Goal: Task Accomplishment & Management: Complete application form

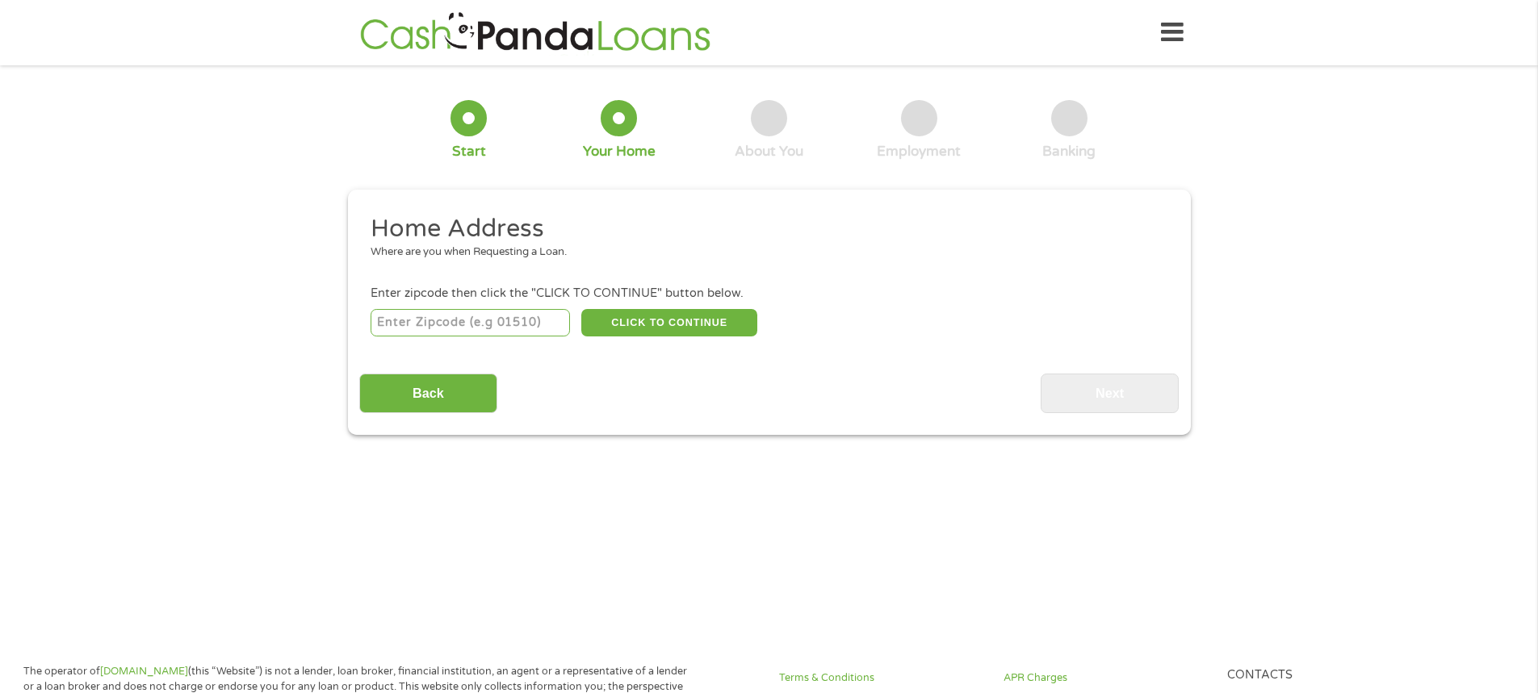
click at [442, 337] on div "CLICK TO CONTINUE Please recheck your Zipcode, it seems to be Incorrect" at bounding box center [769, 322] width 796 height 33
click at [454, 329] on input "number" at bounding box center [470, 322] width 199 height 27
type input "34953"
select select "[US_STATE]"
click at [658, 325] on button "CLICK TO CONTINUE" at bounding box center [669, 322] width 176 height 27
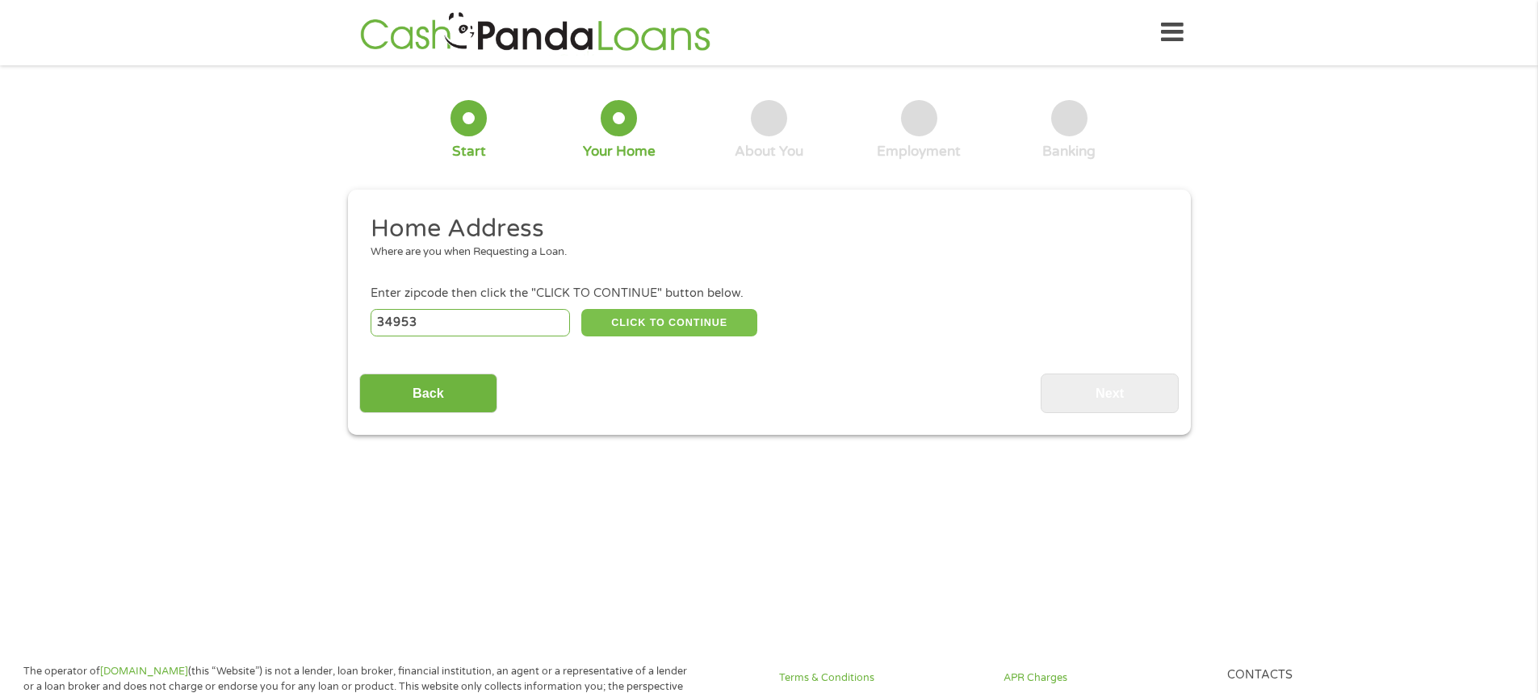
type input "34953"
type input "[GEOGRAPHIC_DATA]"
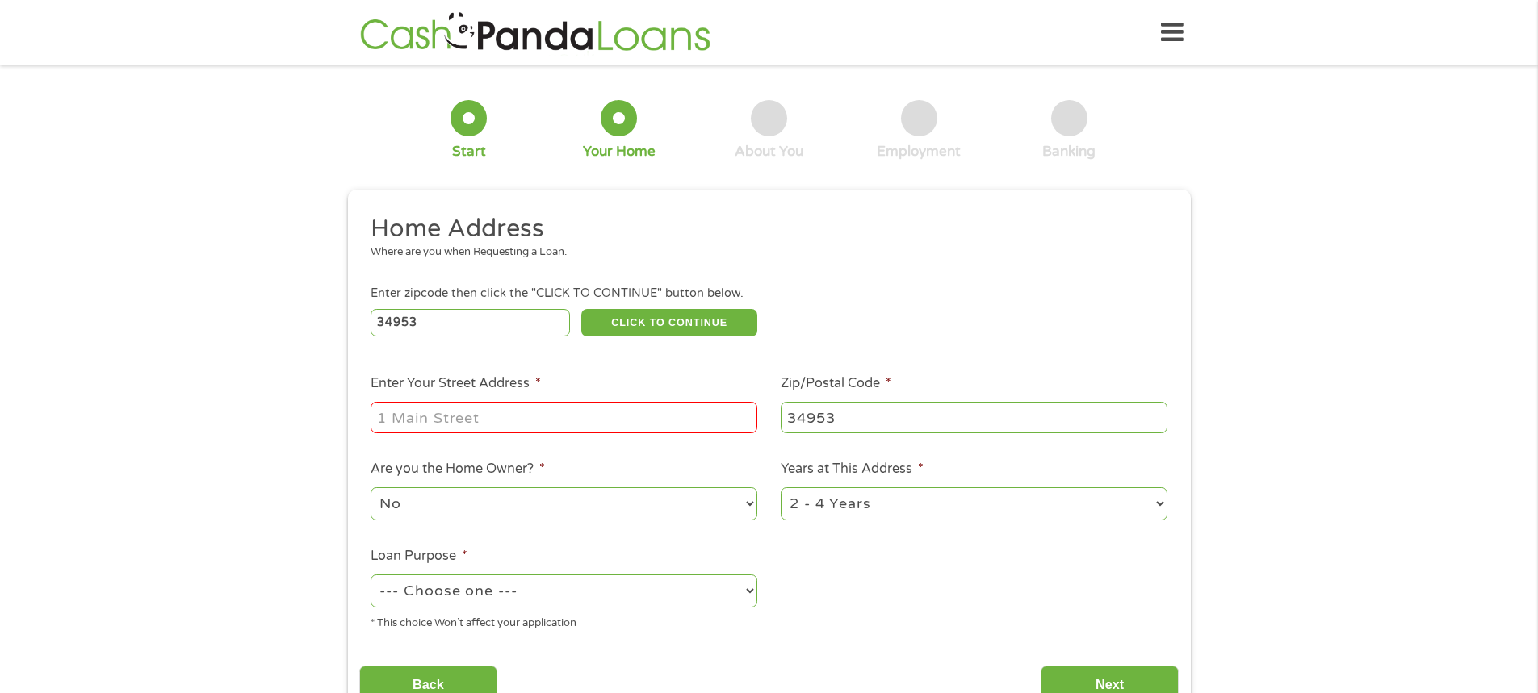
click at [542, 409] on input "Enter Your Street Address *" at bounding box center [564, 417] width 387 height 31
type input "[STREET_ADDRESS]"
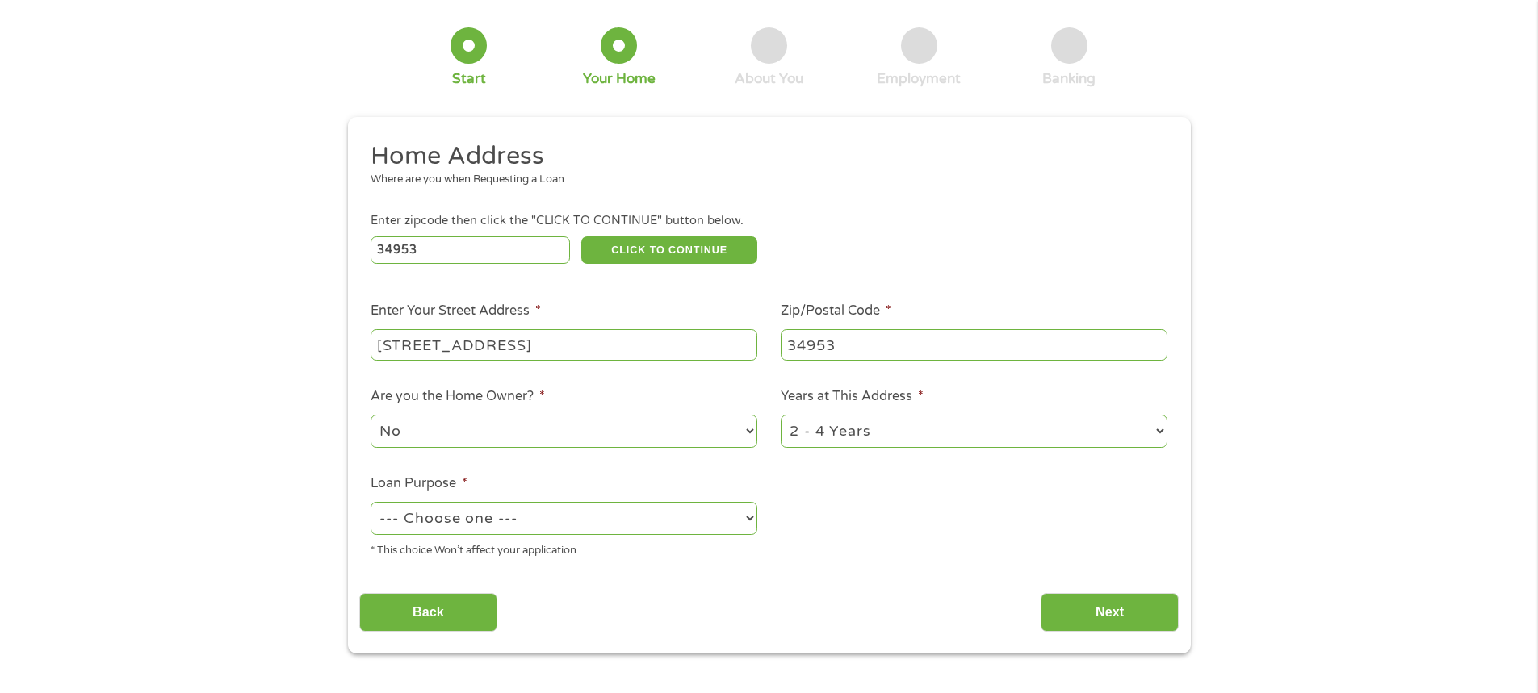
scroll to position [161, 0]
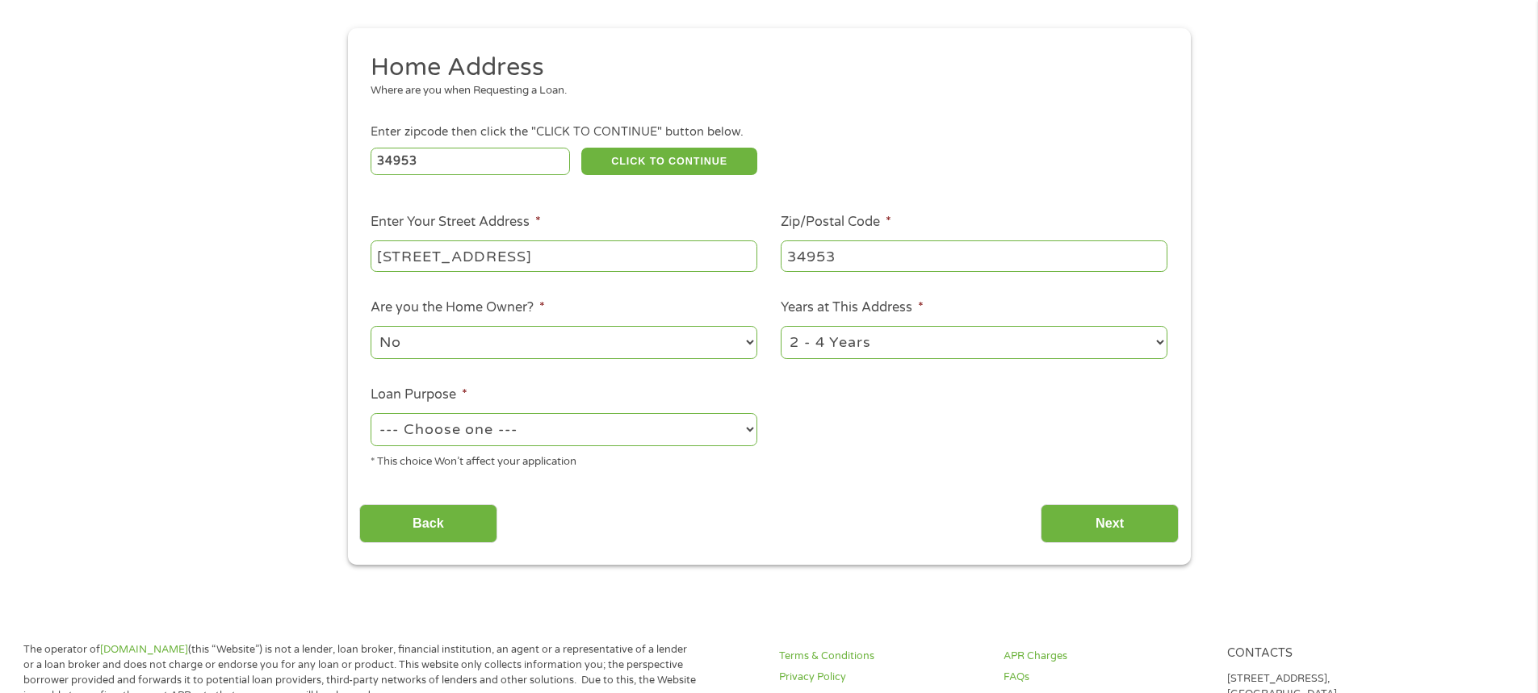
click at [584, 427] on select "--- Choose one --- Pay Bills Debt Consolidation Home Improvement Major Purchase…" at bounding box center [564, 429] width 387 height 33
select select "paybills"
click at [371, 413] on select "--- Choose one --- Pay Bills Debt Consolidation Home Improvement Major Purchase…" at bounding box center [564, 429] width 387 height 33
click at [1100, 513] on input "Next" at bounding box center [1110, 525] width 138 height 40
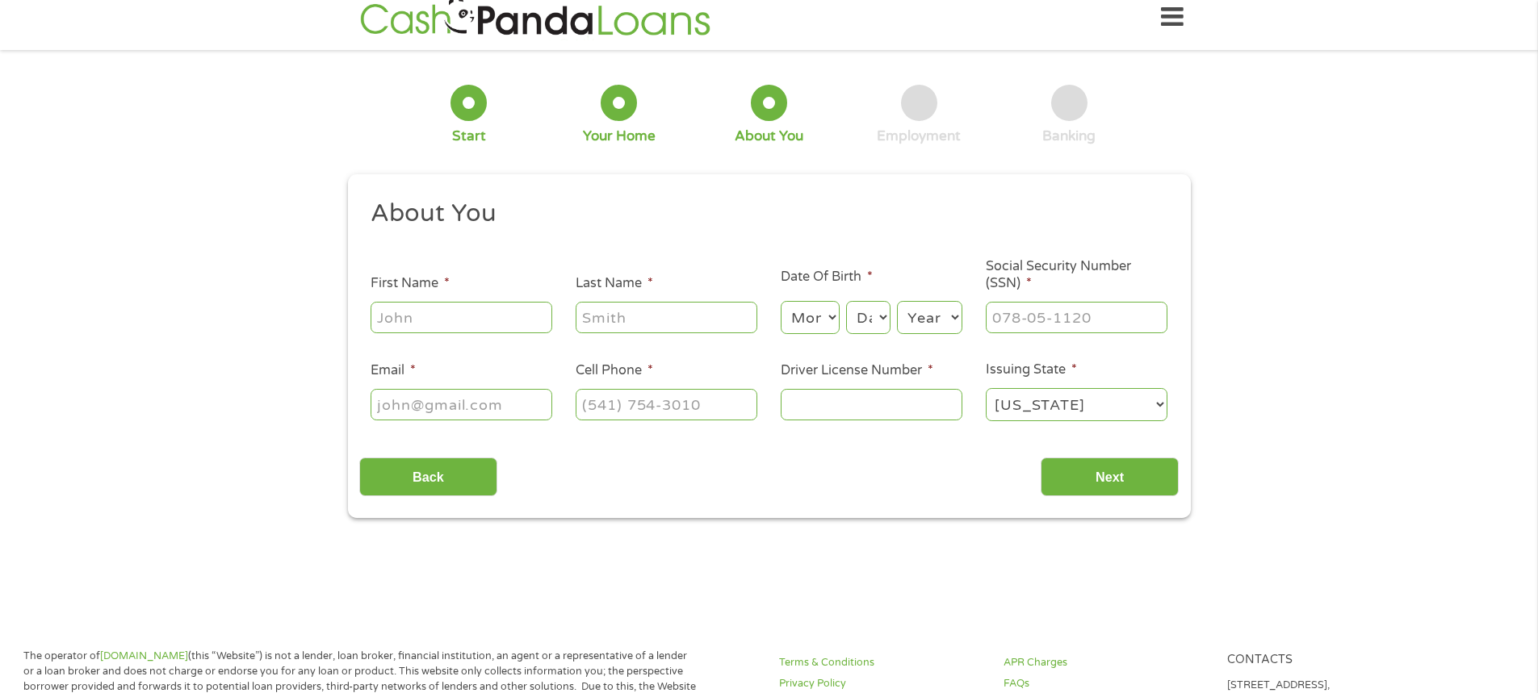
scroll to position [0, 0]
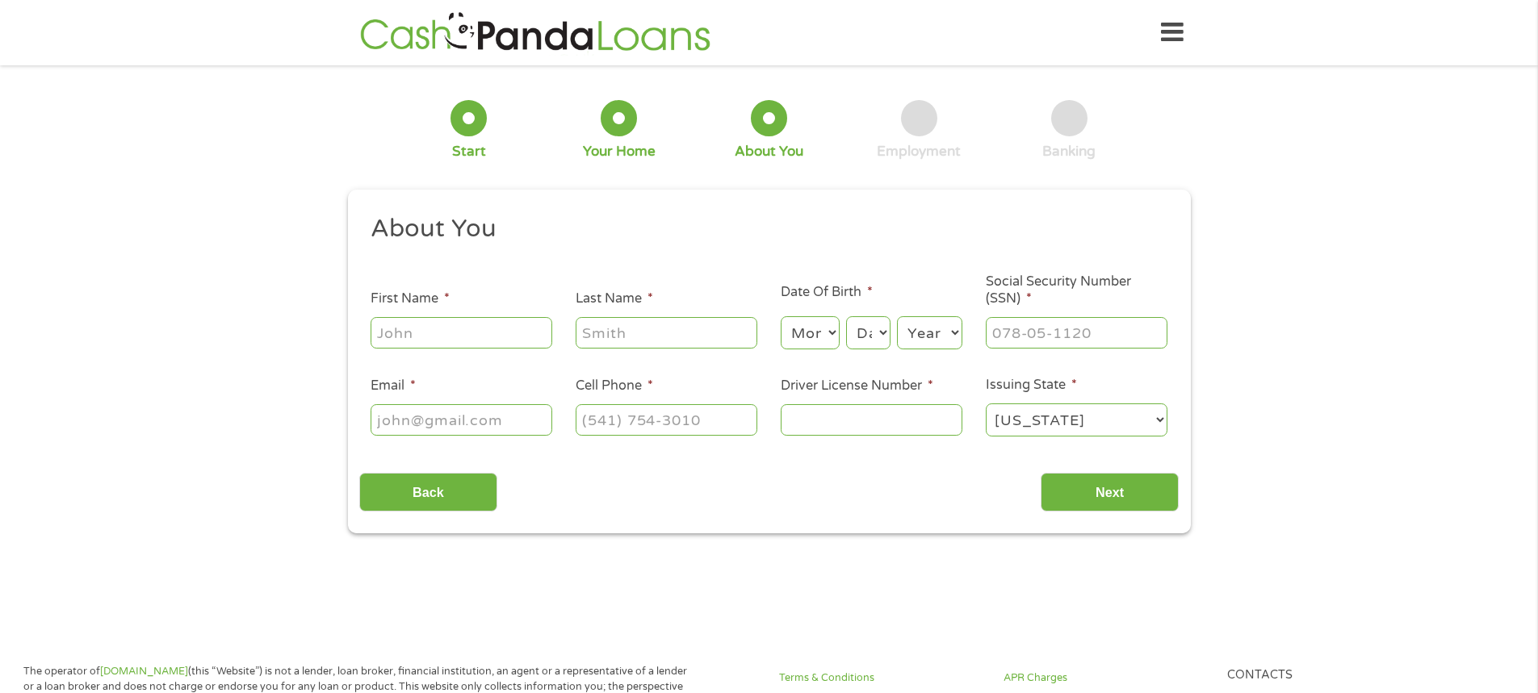
click at [428, 328] on input "First Name *" at bounding box center [462, 332] width 182 height 31
type input "[PERSON_NAME]"
type input "[EMAIL_ADDRESS][DOMAIN_NAME]"
type input "[PHONE_NUMBER]"
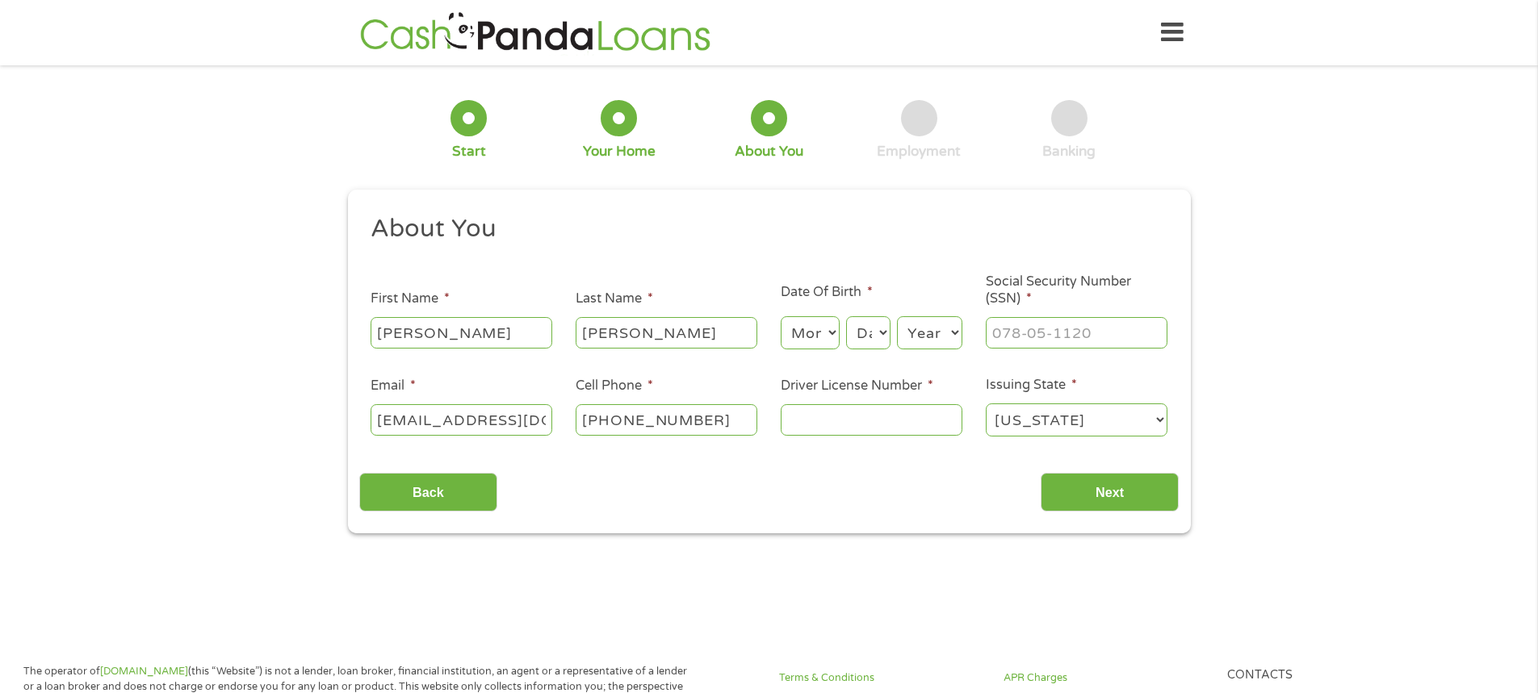
click at [837, 340] on select "Month 1 2 3 4 5 6 7 8 9 10 11 12" at bounding box center [810, 332] width 59 height 33
select select "2"
click at [781, 316] on select "Month 1 2 3 4 5 6 7 8 9 10 11 12" at bounding box center [810, 332] width 59 height 33
click at [856, 350] on div "Day Day 1 2 3 4 5 6 7 8 9 10 11 12 13 14 15 16 17 18 19 20 21 22 23 24 25 26 27…" at bounding box center [868, 333] width 44 height 39
click at [865, 343] on select "Day 1 2 3 4 5 6 7 8 9 10 11 12 13 14 15 16 17 18 19 20 21 22 23 24 25 26 27 28 …" at bounding box center [868, 332] width 44 height 33
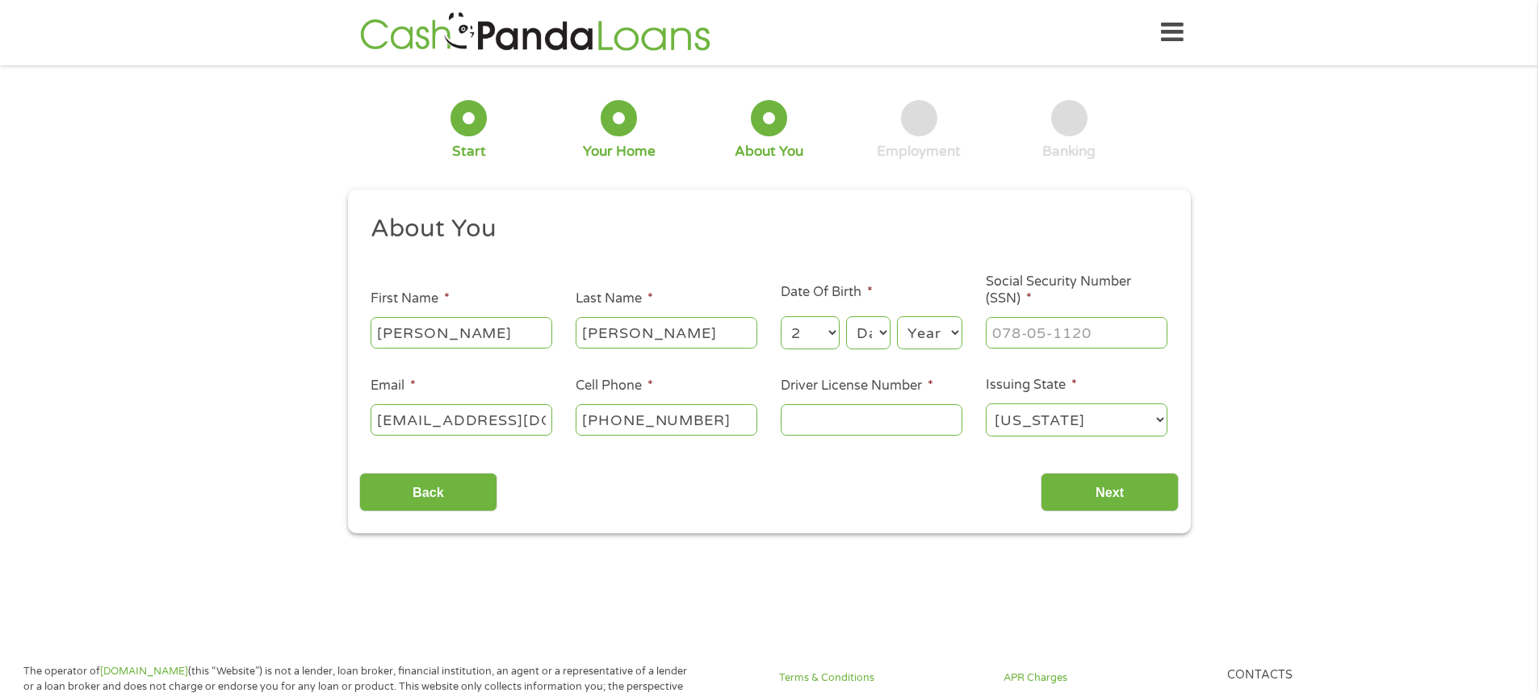
select select "22"
click at [846, 316] on select "Day 1 2 3 4 5 6 7 8 9 10 11 12 13 14 15 16 17 18 19 20 21 22 23 24 25 26 27 28 …" at bounding box center [868, 332] width 44 height 33
type input "___-__-____"
click at [1041, 326] on input "___-__-____" at bounding box center [1077, 332] width 182 height 31
click at [931, 331] on select "Year [DATE] 2006 2005 2004 2003 2002 2001 2000 1999 1998 1997 1996 1995 1994 19…" at bounding box center [929, 332] width 65 height 33
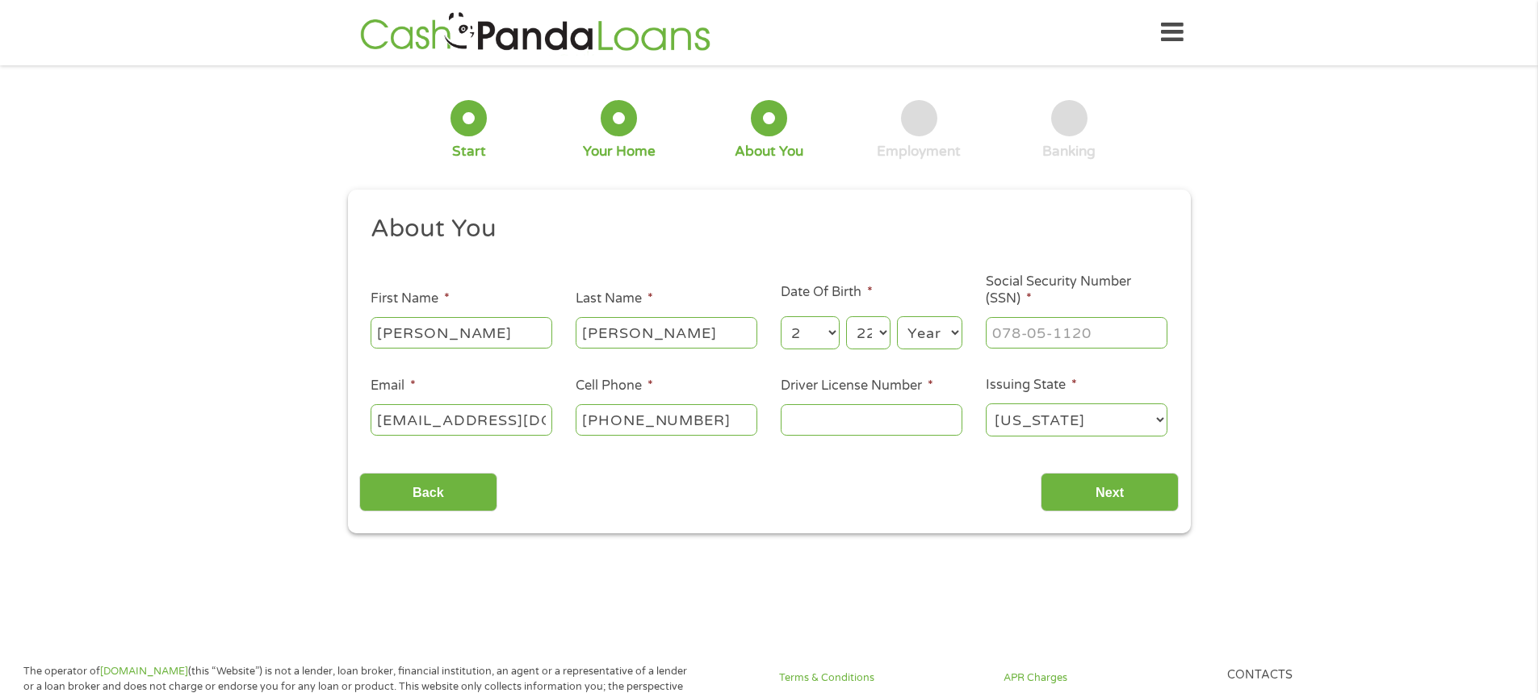
select select "1987"
click at [897, 316] on select "Year [DATE] 2006 2005 2004 2003 2002 2001 2000 1999 1998 1997 1996 1995 1994 19…" at bounding box center [929, 332] width 65 height 33
click at [1035, 325] on input "___-__-____" at bounding box center [1077, 332] width 182 height 31
type input "595-46-4694"
click at [916, 421] on input "Driver License Number *" at bounding box center [872, 419] width 182 height 31
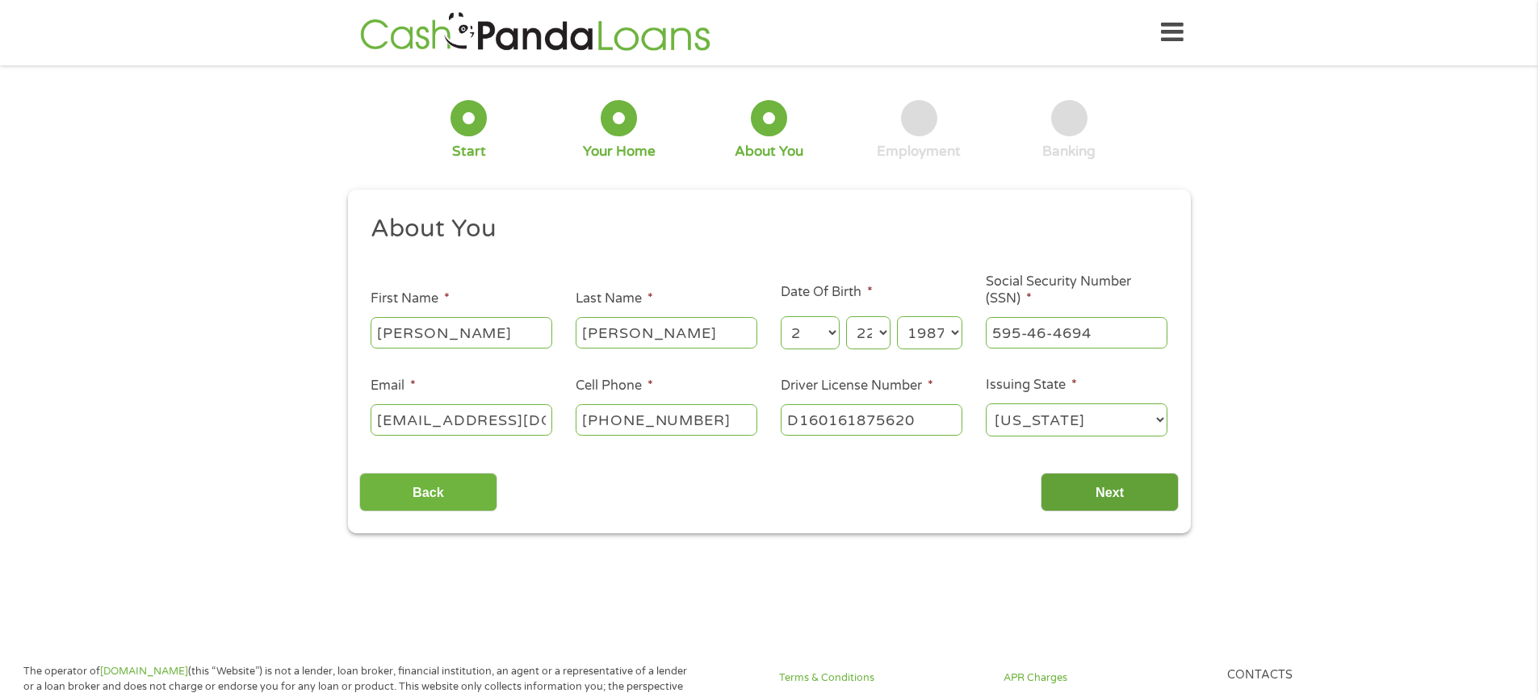
type input "D160161875620"
click at [1115, 495] on input "Next" at bounding box center [1110, 493] width 138 height 40
click at [1137, 490] on input "Next" at bounding box center [1110, 493] width 138 height 40
click at [1095, 492] on input "Next" at bounding box center [1110, 493] width 138 height 40
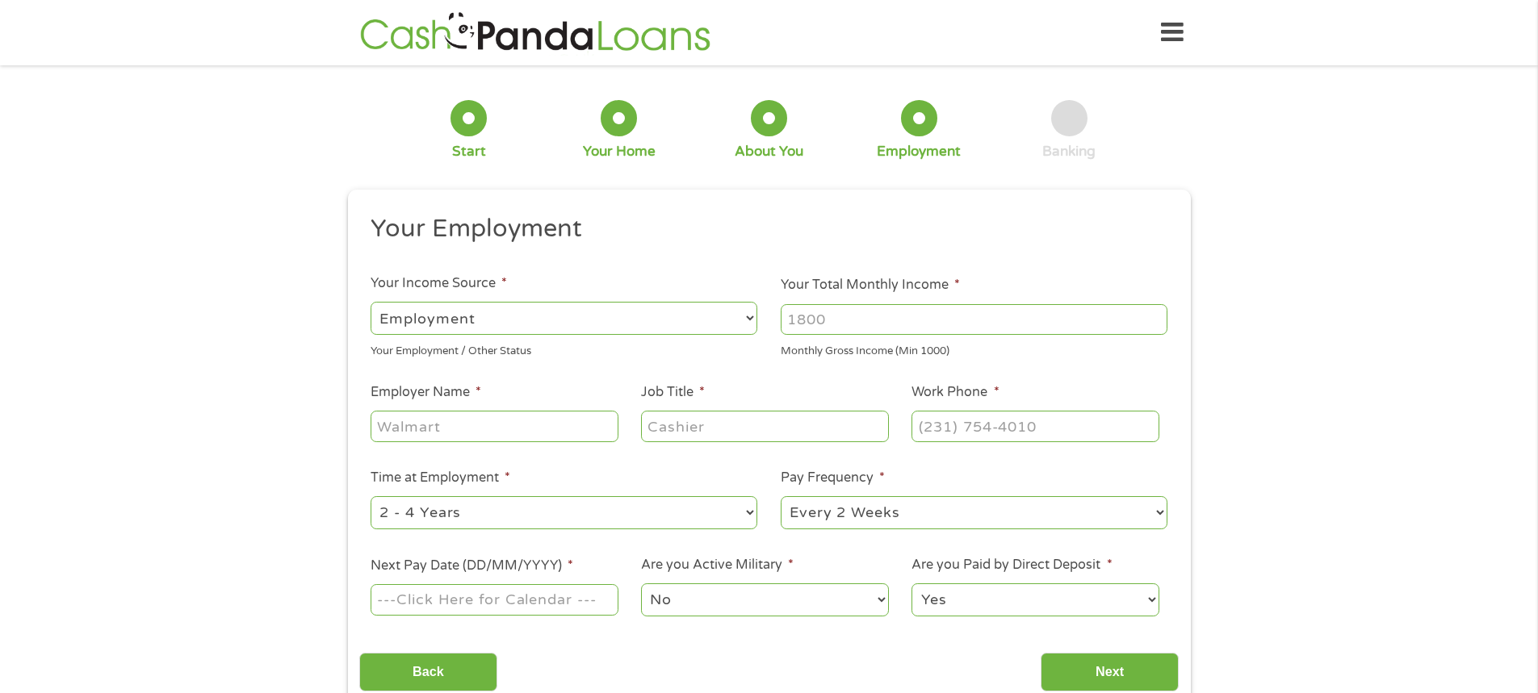
click at [861, 315] on input "Your Total Monthly Income *" at bounding box center [974, 319] width 387 height 31
type input "6600"
click at [505, 421] on input "Employer Name *" at bounding box center [494, 426] width 247 height 31
type input "Jupiter Medical"
click at [743, 429] on input "Job Title *" at bounding box center [764, 426] width 247 height 31
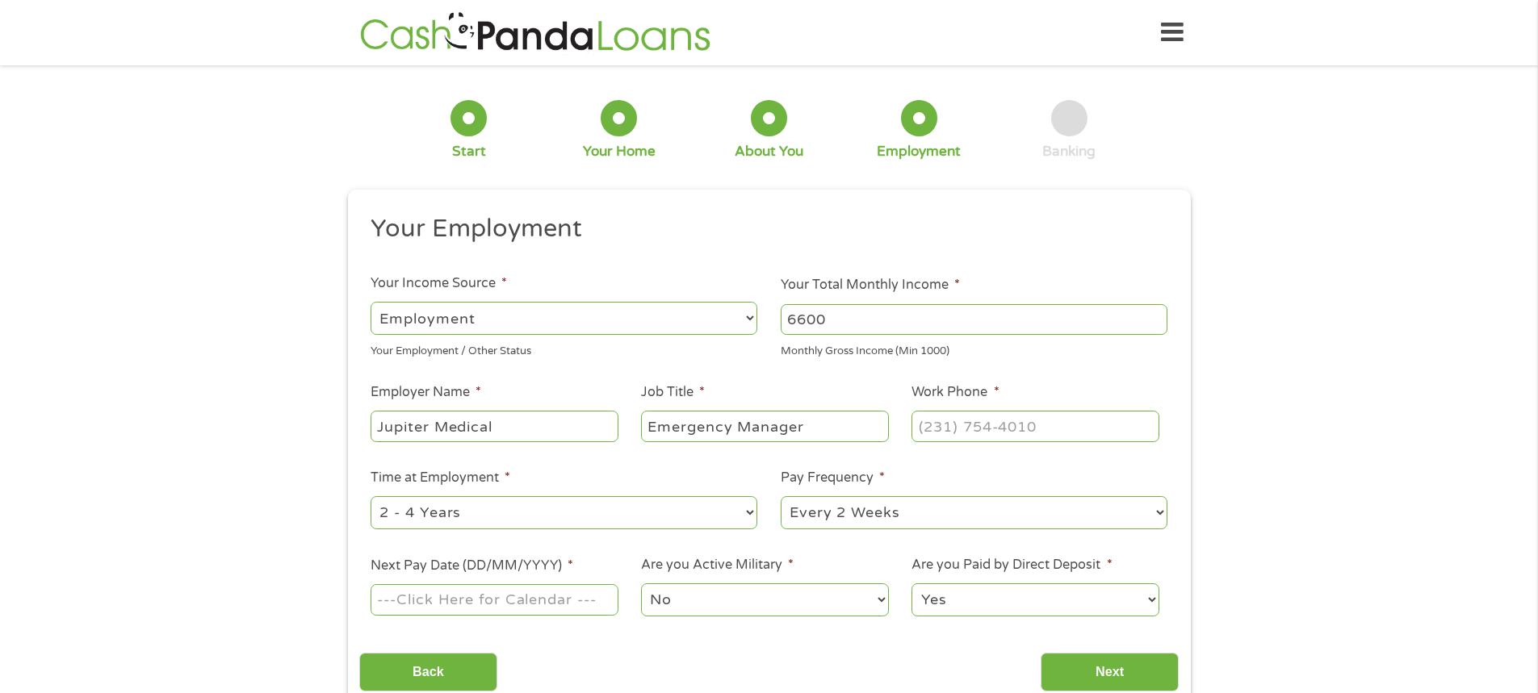
type input "Emergency Manager"
click at [988, 437] on input "(___) ___-____" at bounding box center [1034, 426] width 247 height 31
drag, startPoint x: 936, startPoint y: 426, endPoint x: 928, endPoint y: 428, distance: 8.2
click at [930, 428] on input "(___) ___-____" at bounding box center [1034, 426] width 247 height 31
click at [922, 426] on input "(___) ___-____" at bounding box center [1034, 426] width 247 height 31
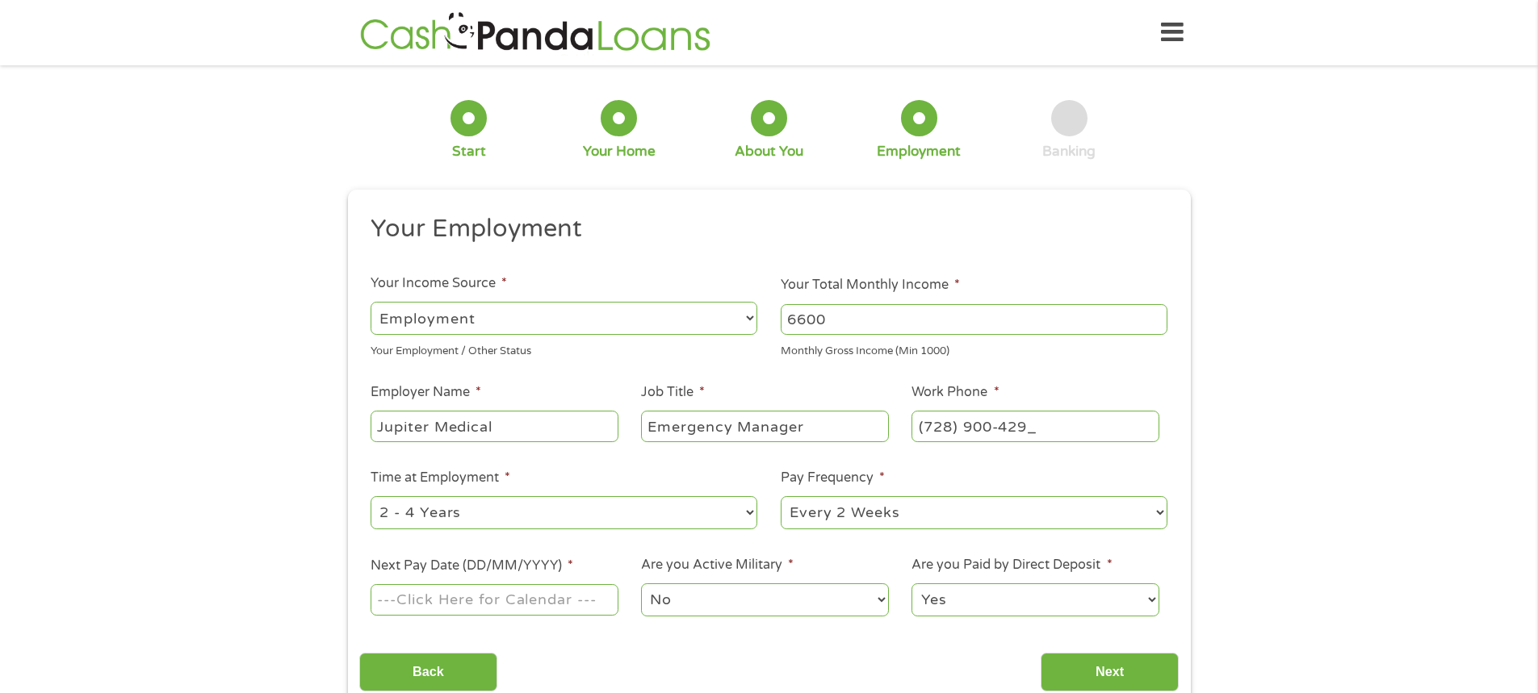
type input "[PHONE_NUMBER]"
click at [861, 515] on select "--- Choose one --- Every 2 Weeks Every Week Monthly Semi-Monthly" at bounding box center [974, 512] width 387 height 33
click at [778, 502] on li "Pay Frequency * --- Choose one --- Every 2 Weeks Every Week Monthly Semi-Monthly" at bounding box center [974, 500] width 410 height 64
click at [511, 603] on input "Next Pay Date (DD/MM/YYYY) *" at bounding box center [494, 599] width 247 height 31
type input "[DATE]"
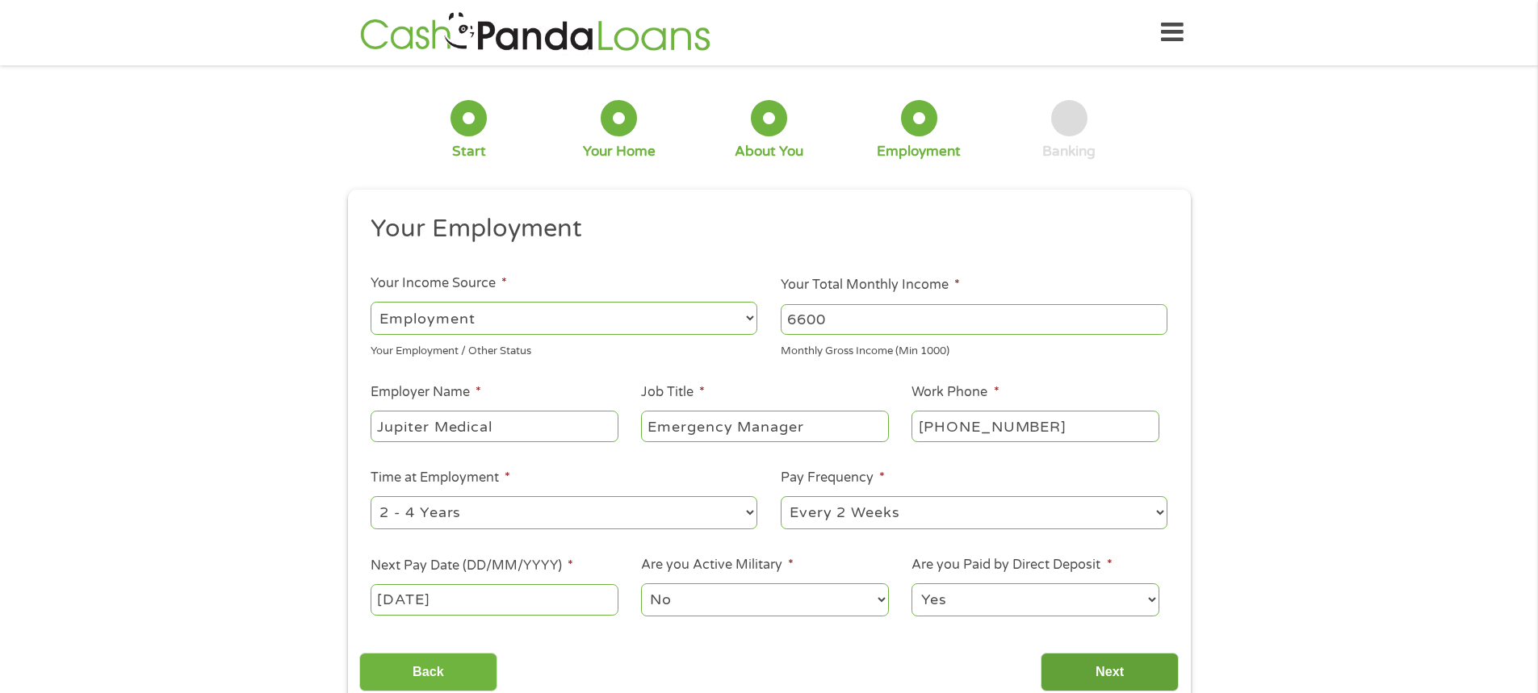
click at [1122, 670] on input "Next" at bounding box center [1110, 673] width 138 height 40
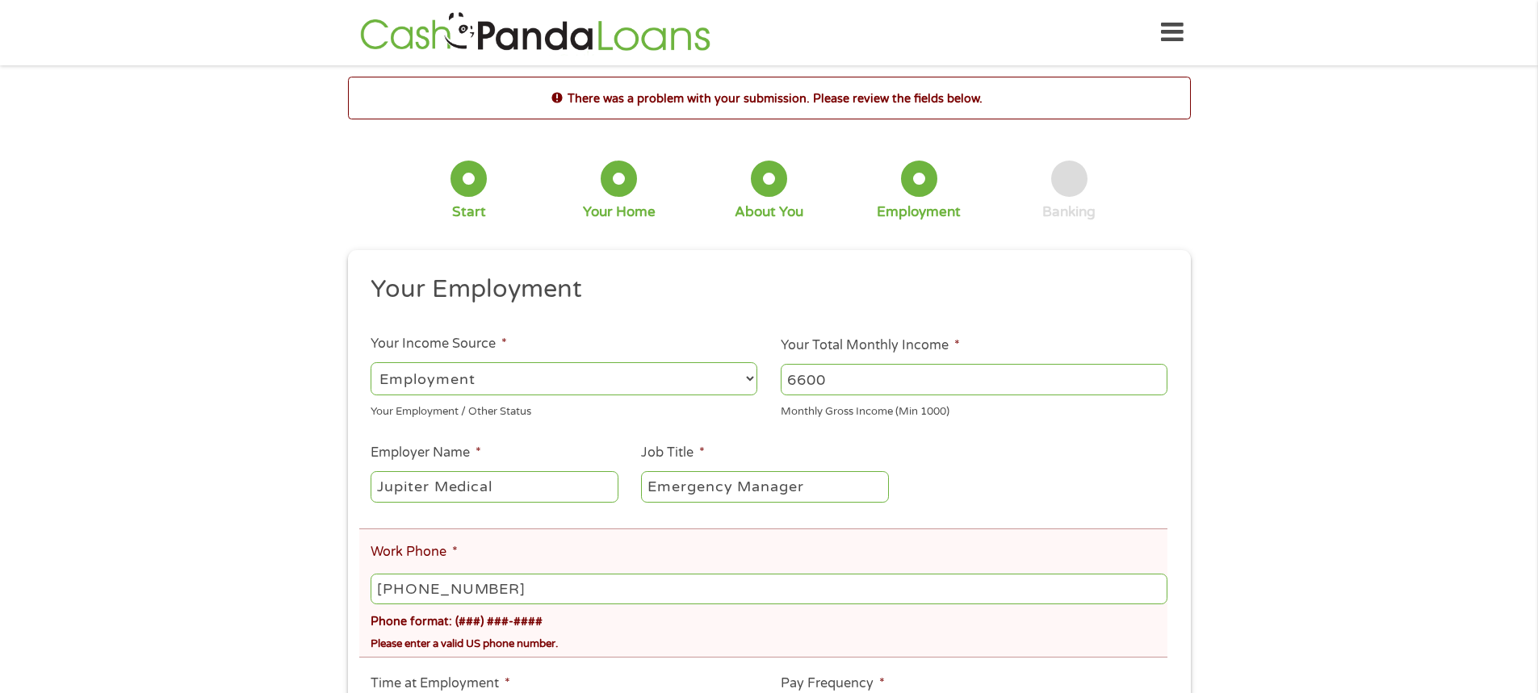
scroll to position [242, 0]
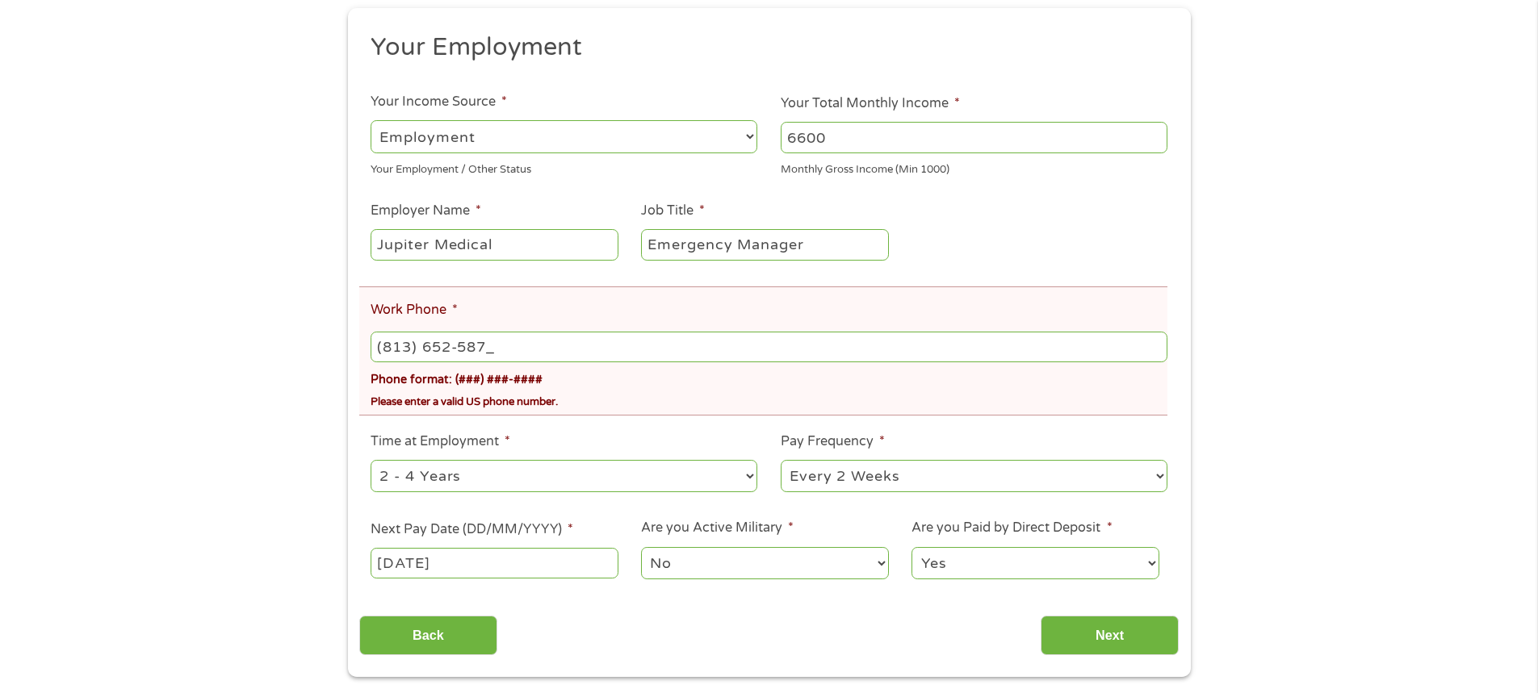
type input "[PHONE_NUMBER]"
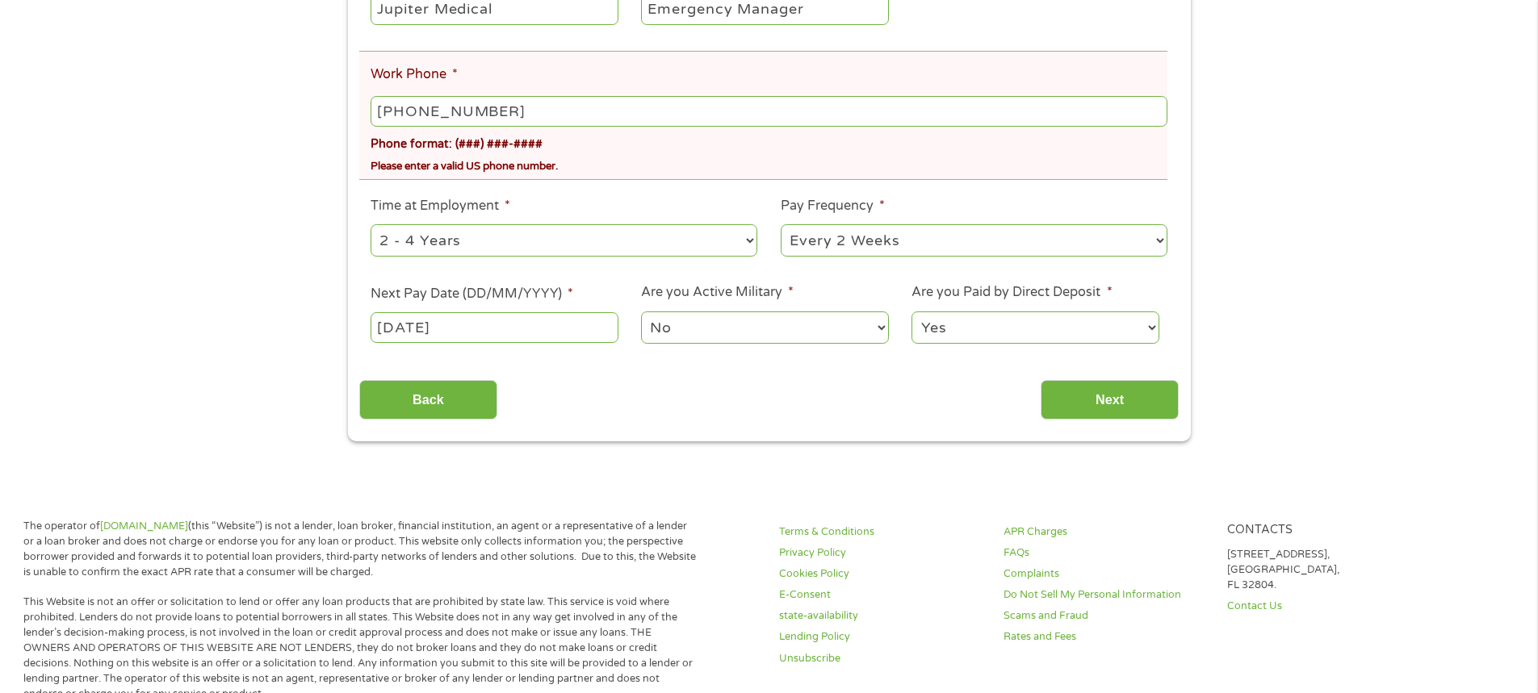
scroll to position [484, 0]
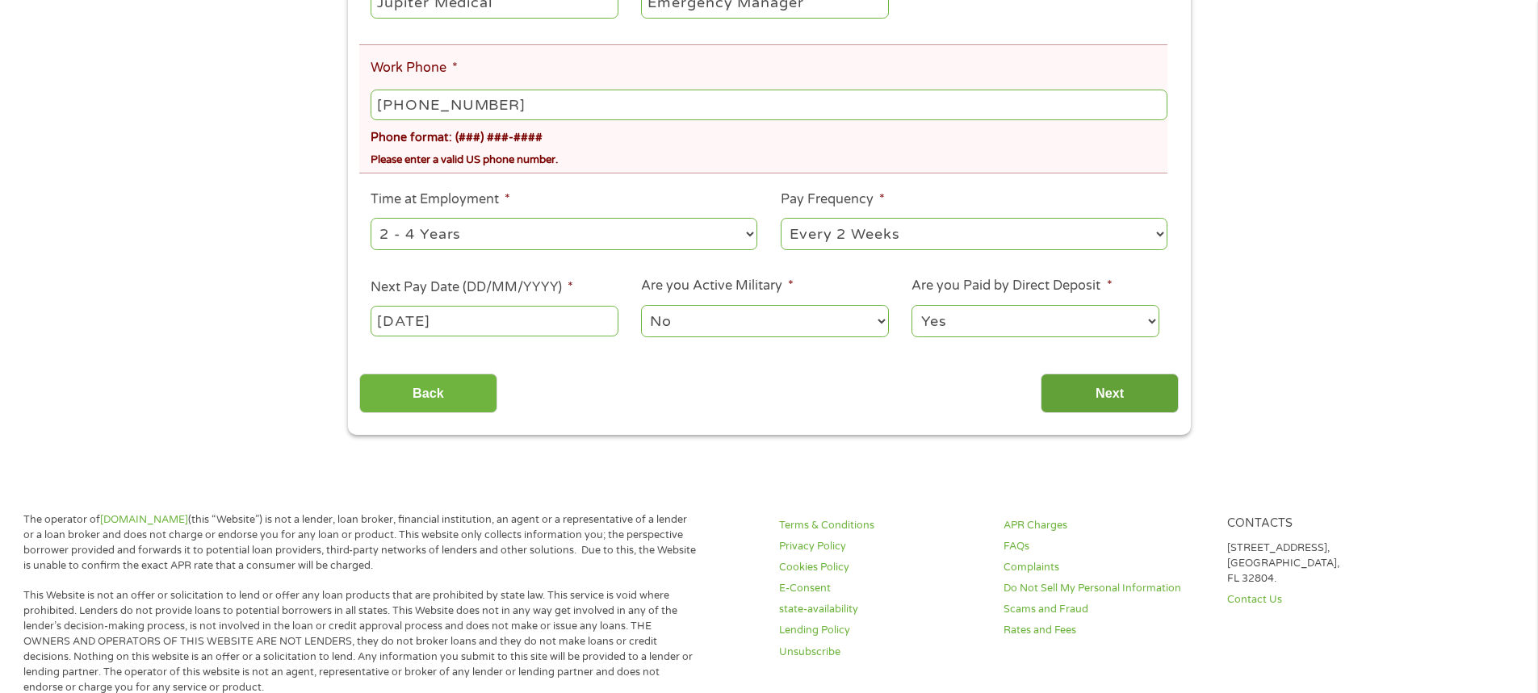
click at [1133, 392] on input "Next" at bounding box center [1110, 394] width 138 height 40
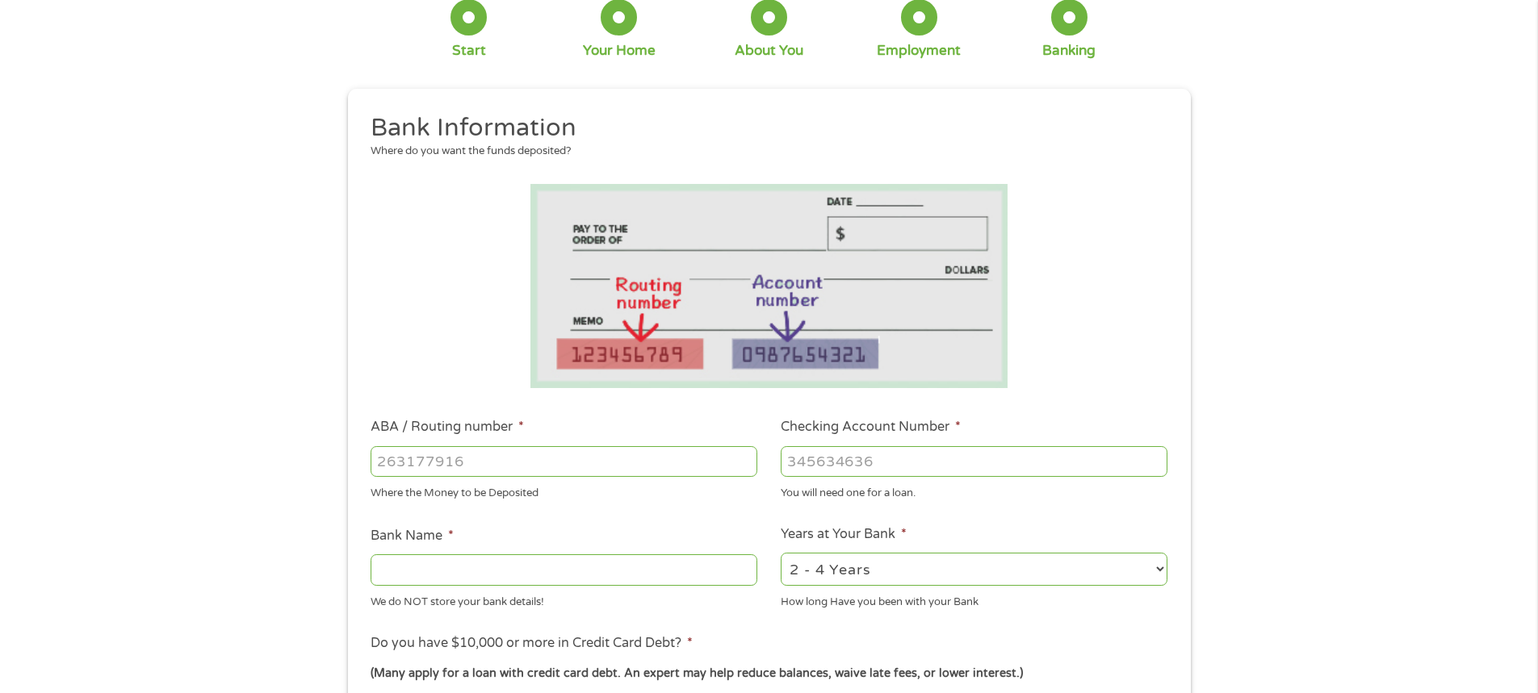
scroll to position [242, 0]
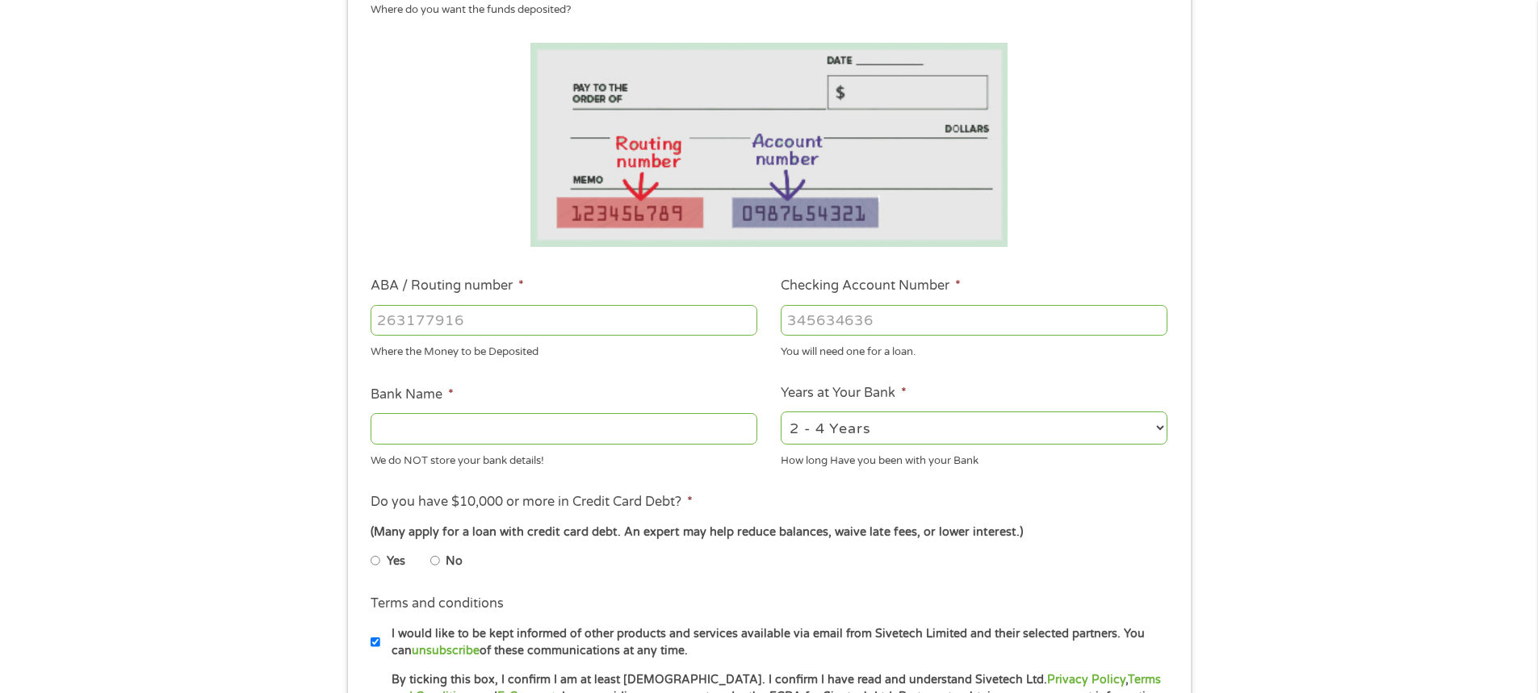
click at [525, 325] on input "ABA / Routing number *" at bounding box center [564, 320] width 387 height 31
type input "067091719"
type input "FIFTH THIRD BANK"
type input "067091719"
click at [1046, 305] on input "Checking Account Number *" at bounding box center [974, 320] width 387 height 31
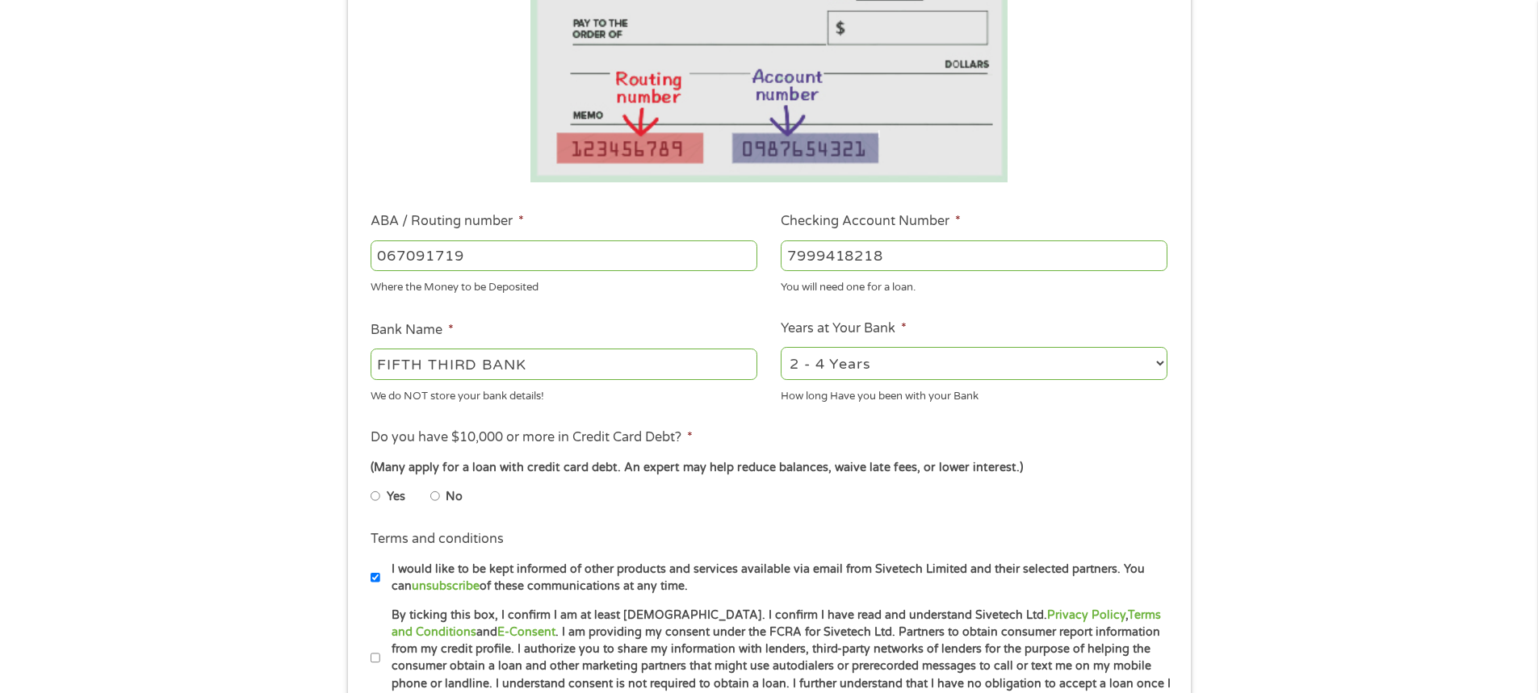
scroll to position [404, 0]
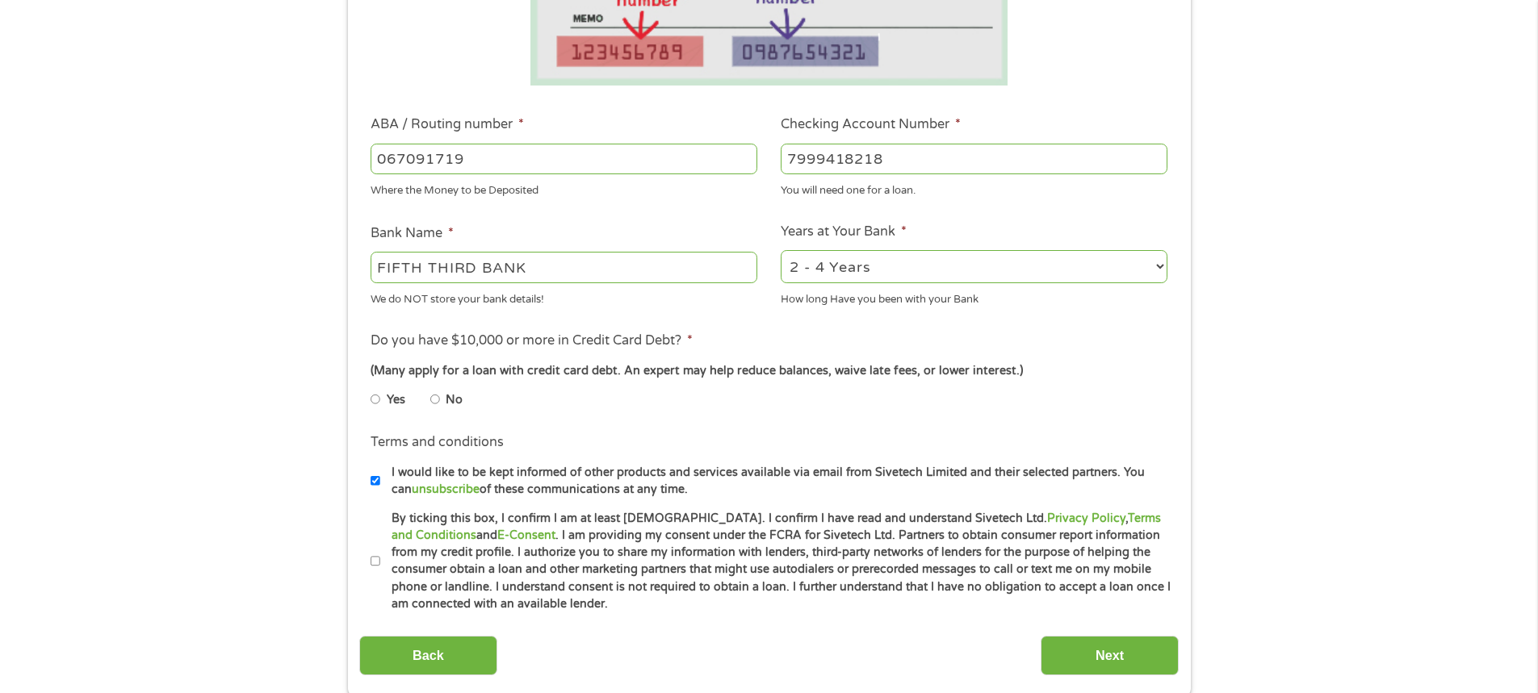
type input "7999418218"
click at [445, 399] on li "No" at bounding box center [459, 399] width 58 height 31
click at [404, 399] on label "Yes" at bounding box center [396, 401] width 19 height 18
click at [380, 399] on input "Yes" at bounding box center [376, 400] width 10 height 26
radio input "true"
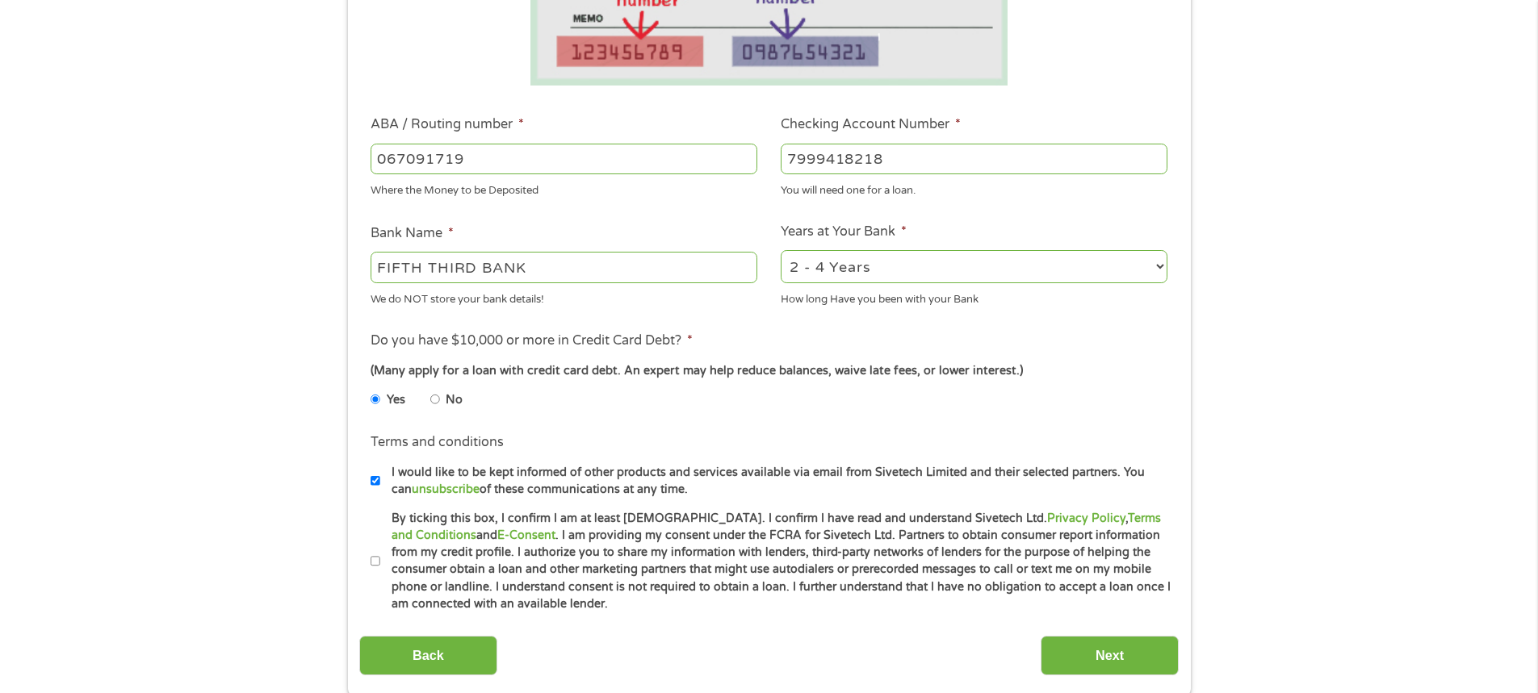
click at [429, 404] on li "Yes" at bounding box center [401, 399] width 60 height 31
click at [447, 395] on label "No" at bounding box center [454, 401] width 17 height 18
click at [440, 395] on input "No" at bounding box center [435, 400] width 10 height 26
radio input "true"
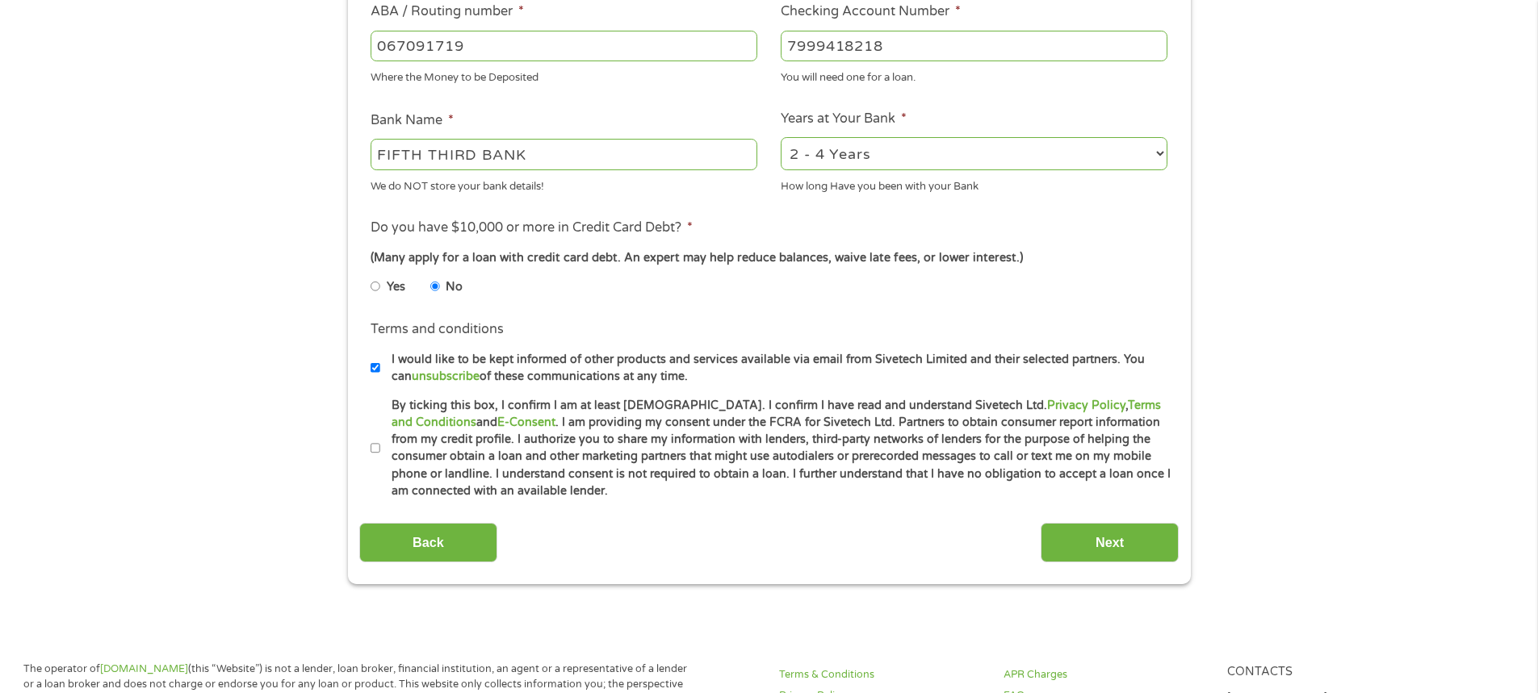
scroll to position [727, 0]
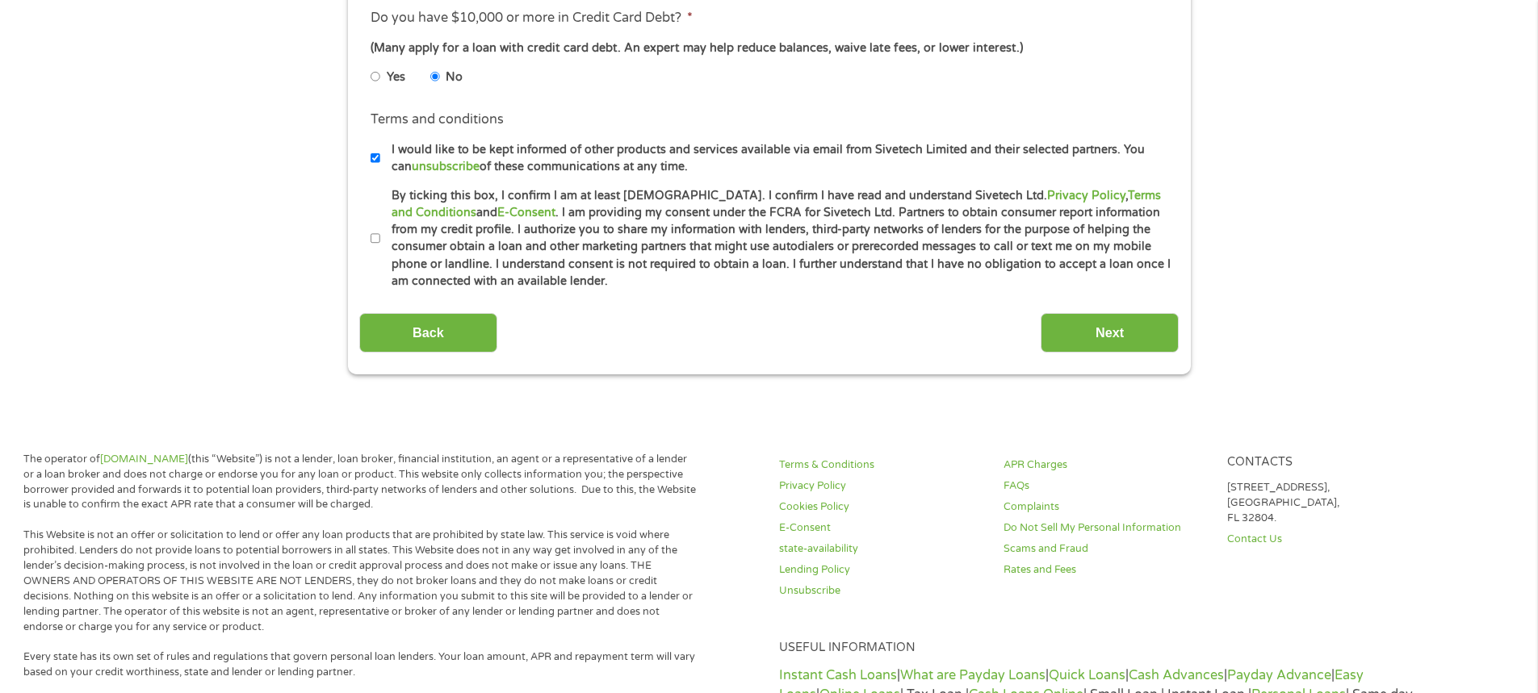
click at [593, 232] on label "By ticking this box, I confirm I am at least [DEMOGRAPHIC_DATA]. I confirm I ha…" at bounding box center [776, 238] width 792 height 103
click at [380, 232] on input "By ticking this box, I confirm I am at least [DEMOGRAPHIC_DATA]. I confirm I ha…" at bounding box center [376, 239] width 10 height 26
checkbox input "true"
click at [1112, 335] on input "Next" at bounding box center [1110, 333] width 138 height 40
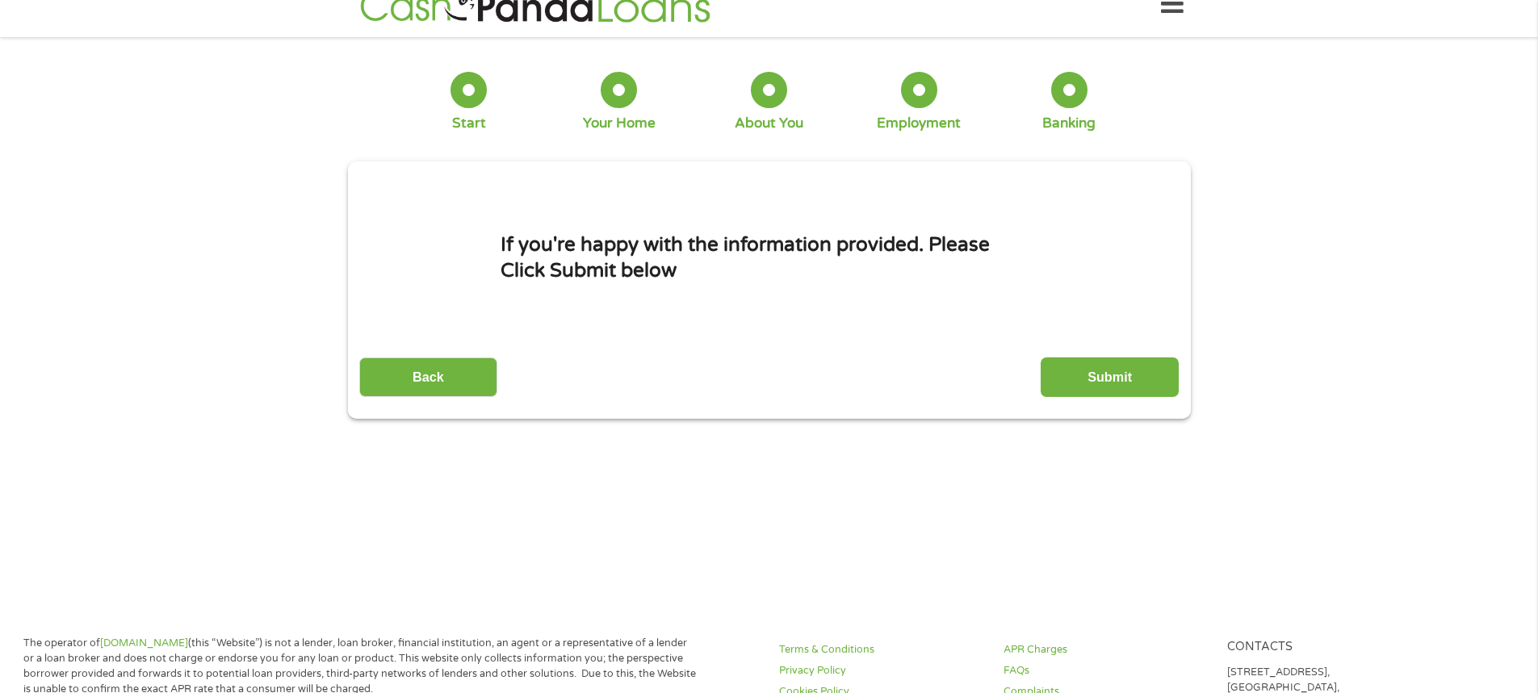
scroll to position [0, 0]
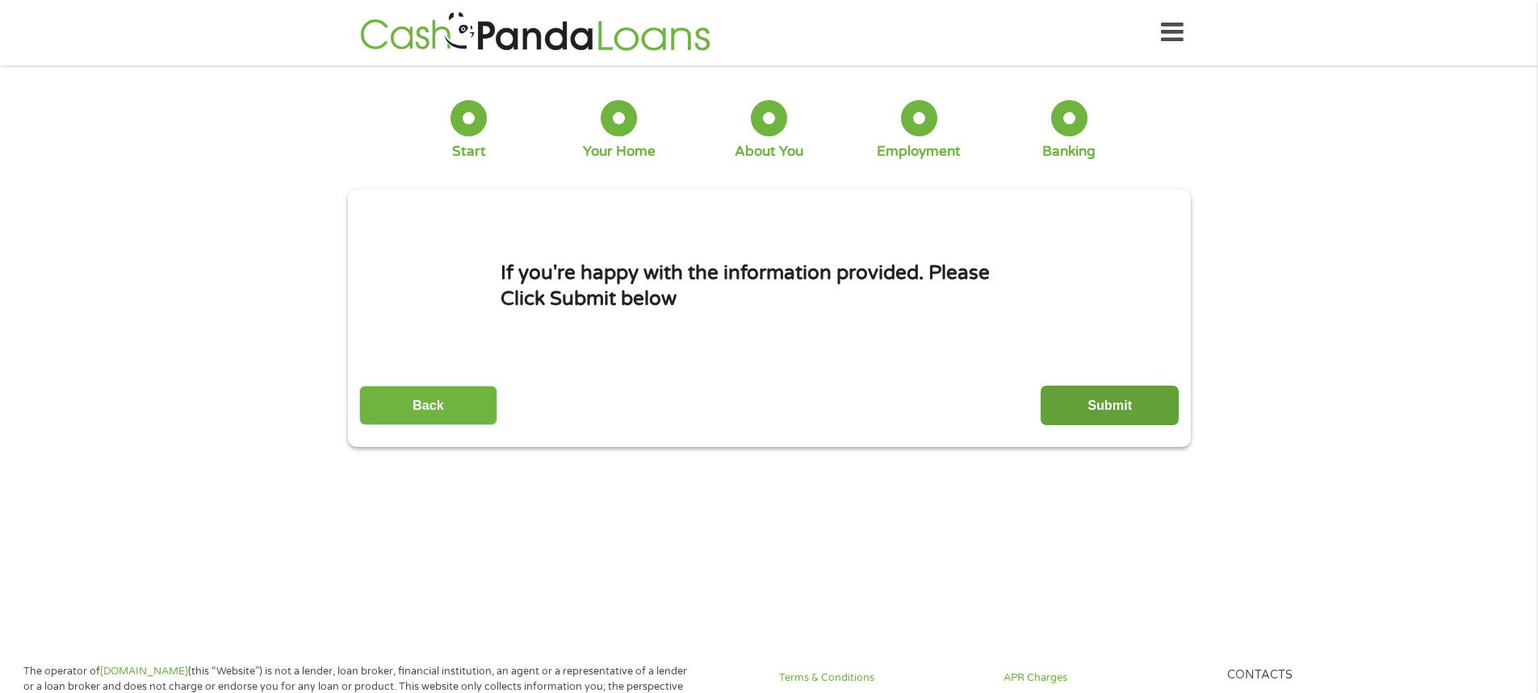
click at [1107, 401] on input "Submit" at bounding box center [1110, 406] width 138 height 40
